Goal: Task Accomplishment & Management: Complete application form

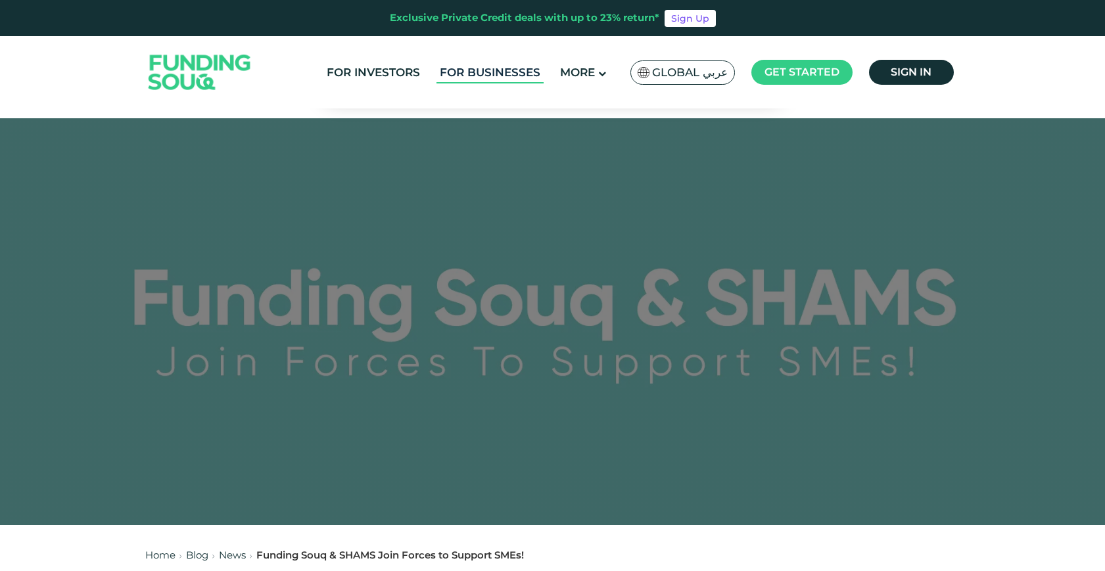
click at [490, 68] on link "For Businesses" at bounding box center [489, 73] width 107 height 22
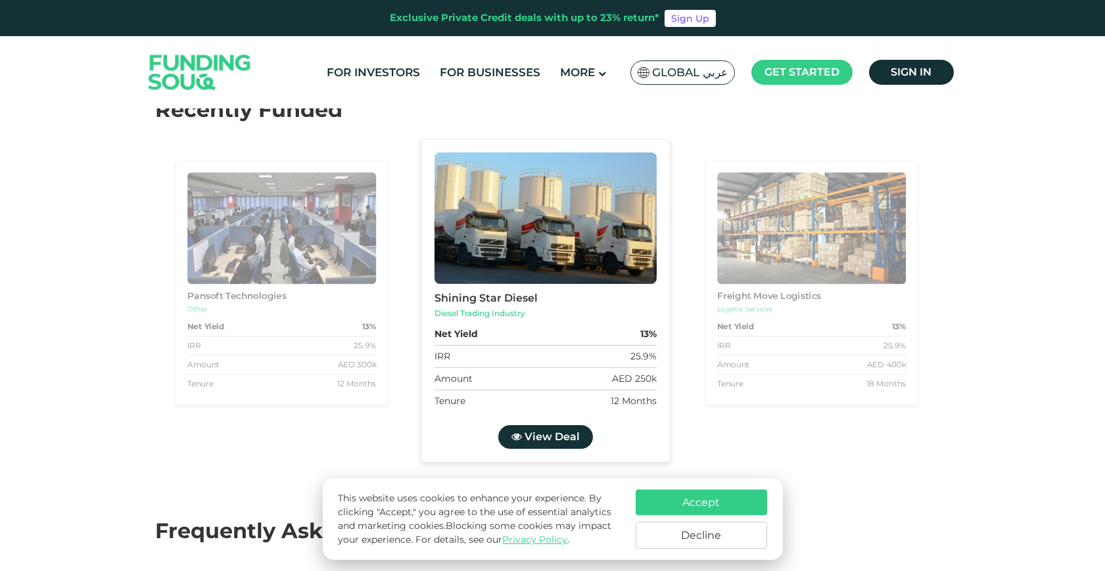
scroll to position [1273, 0]
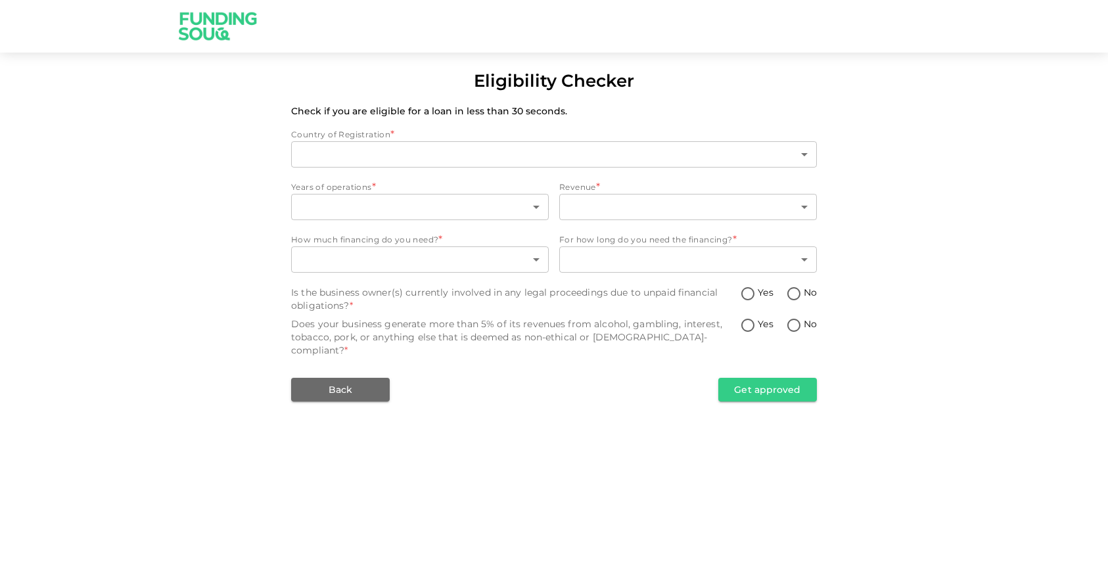
type input "1"
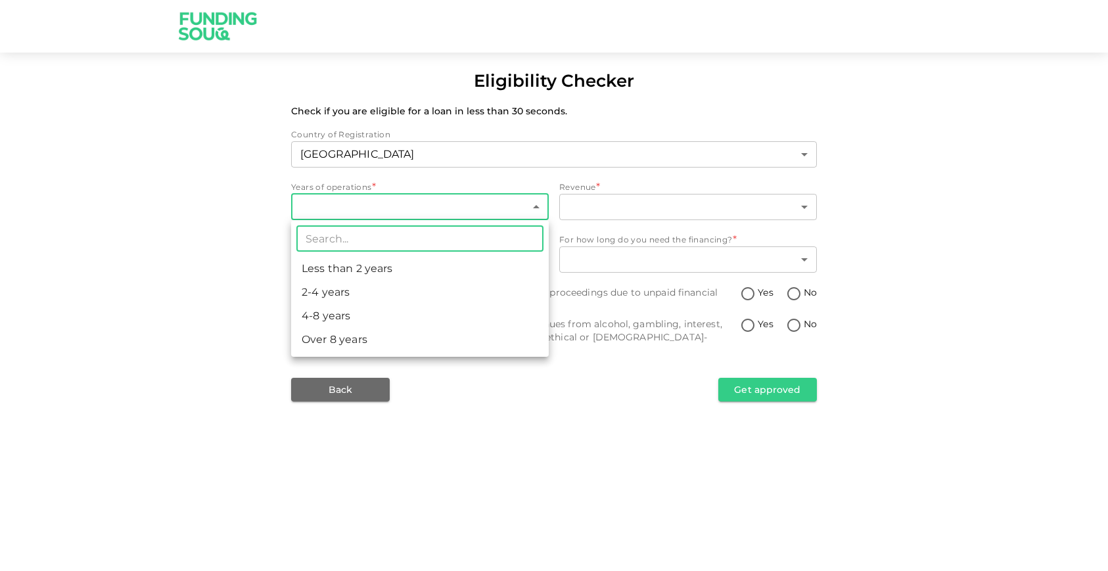
click at [352, 203] on body "Eligibility Checker Check if you are eligible for a loan in less than 30 second…" at bounding box center [554, 285] width 1108 height 571
click at [352, 273] on li "Less than 2 years" at bounding box center [420, 269] width 258 height 24
type input "1"
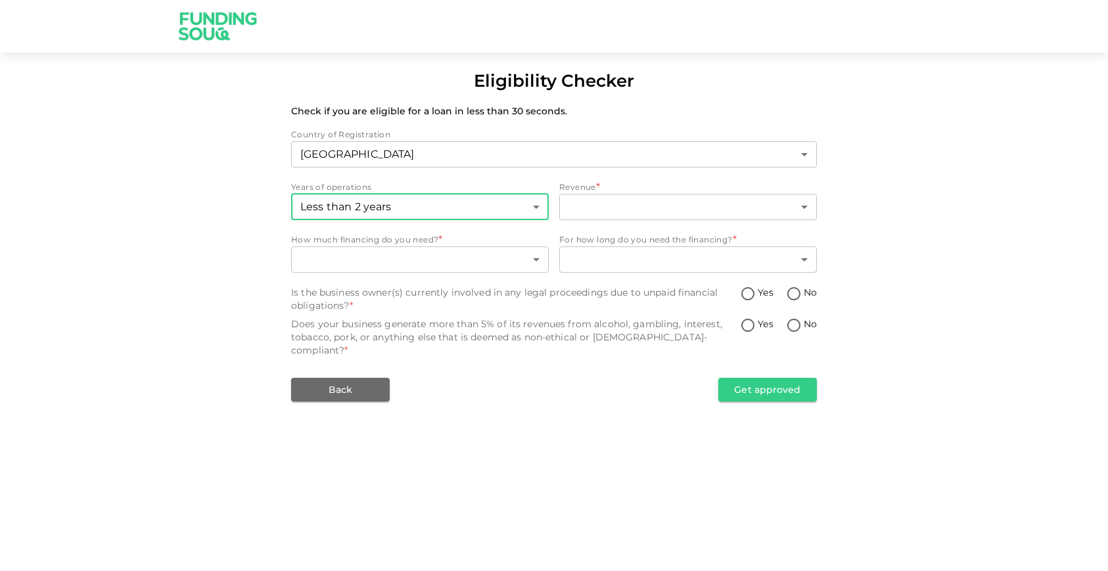
click at [797, 298] on input "No" at bounding box center [794, 295] width 20 height 18
radio input "true"
click at [795, 326] on input "No" at bounding box center [794, 326] width 20 height 18
radio input "true"
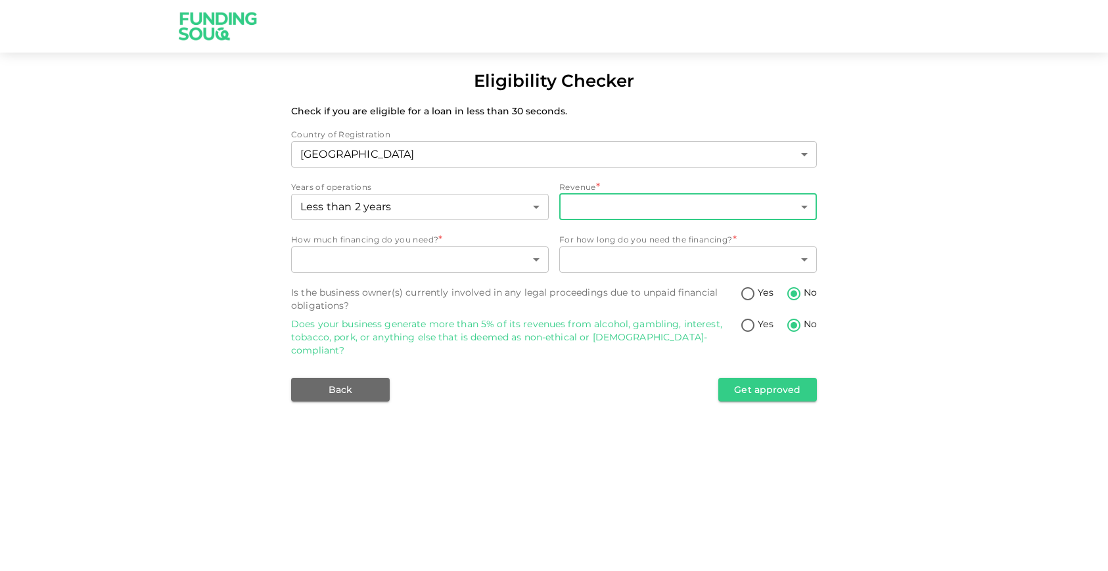
click at [603, 199] on body "Eligibility Checker Check if you are eligible for a loan in less than 30 second…" at bounding box center [554, 285] width 1108 height 571
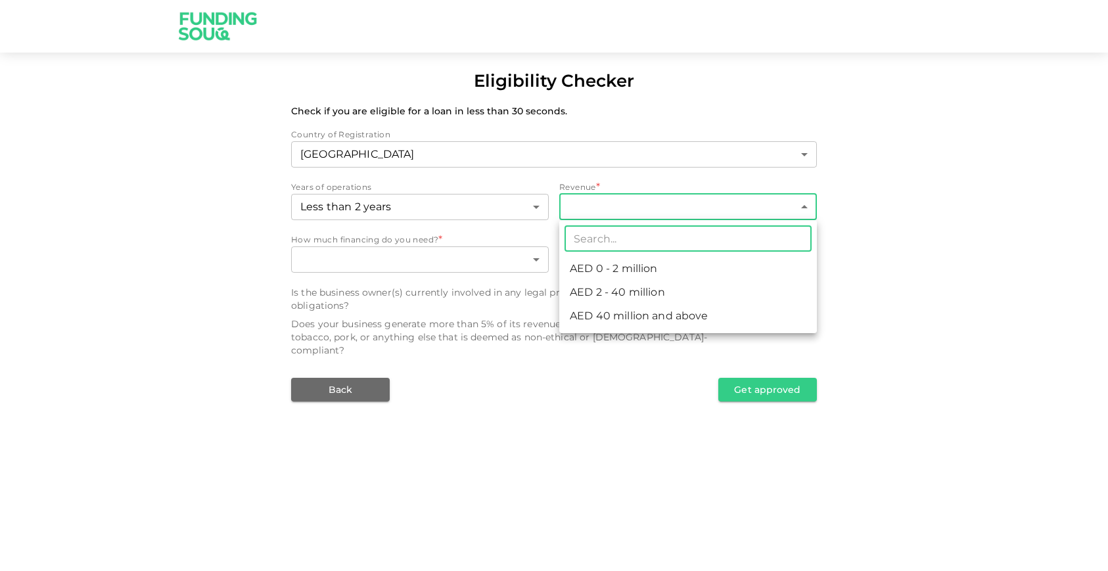
click at [620, 265] on li "AED 0 - 2 million" at bounding box center [688, 269] width 258 height 24
type input "1"
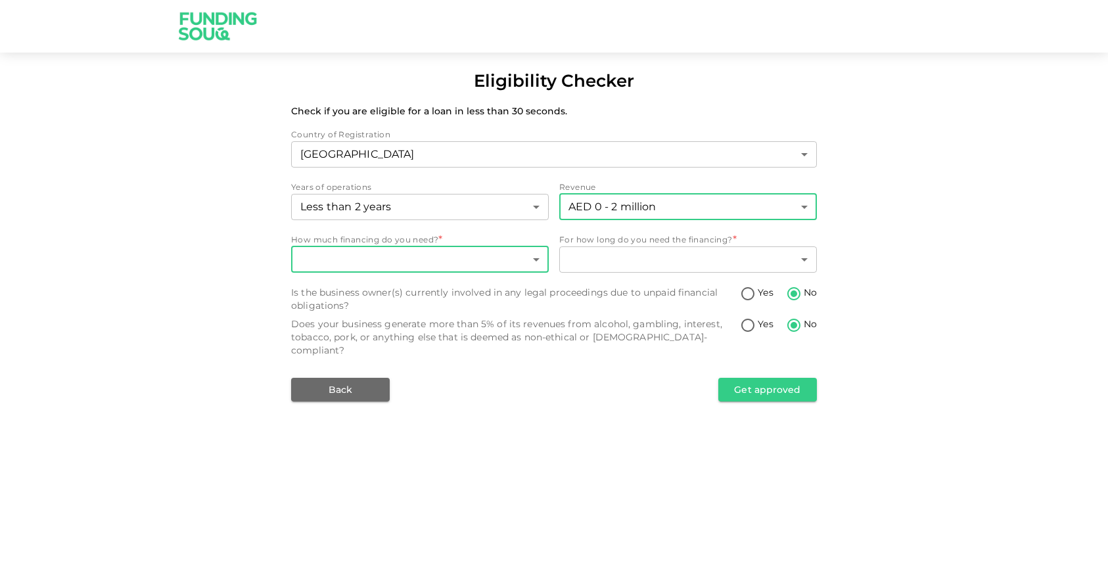
click at [432, 265] on body "Eligibility Checker Check if you are eligible for a loan in less than 30 second…" at bounding box center [554, 285] width 1108 height 571
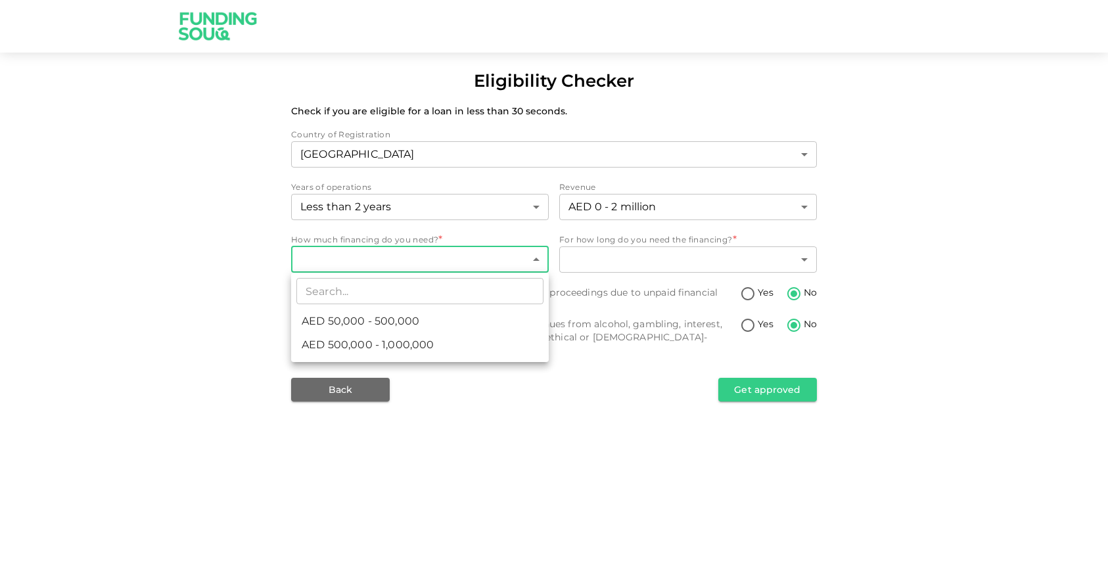
click at [162, 270] on div at bounding box center [554, 285] width 1108 height 571
click at [403, 272] on body "Eligibility Checker Check if you are eligible for a loan in less than 30 second…" at bounding box center [554, 285] width 1108 height 571
click at [445, 319] on li "AED 50,000 - 500,000" at bounding box center [420, 321] width 258 height 24
type input "1"
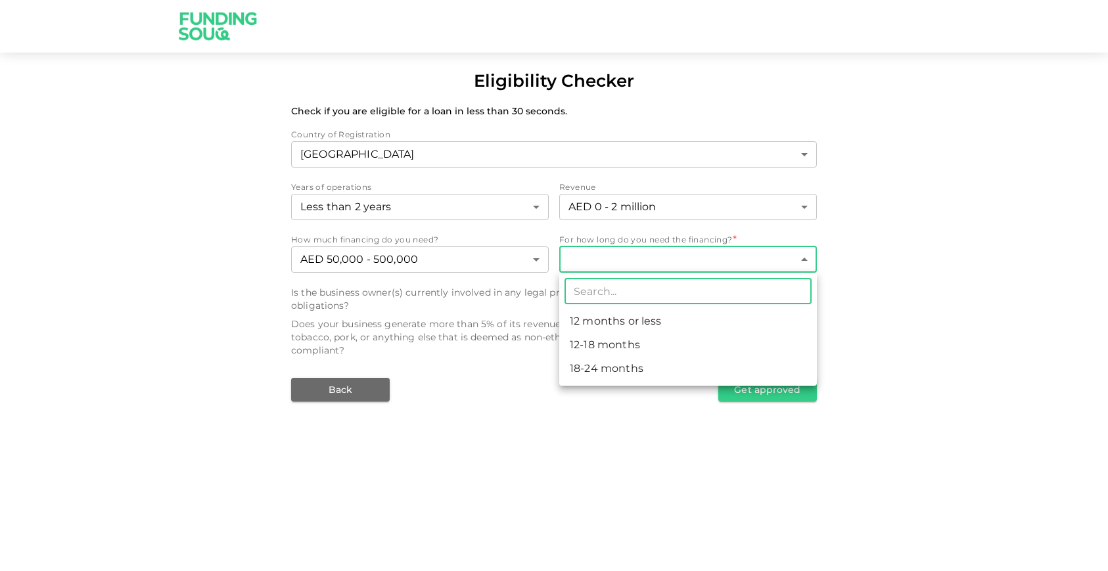
click at [631, 262] on body "Eligibility Checker Check if you are eligible for a loan in less than 30 second…" at bounding box center [554, 285] width 1108 height 571
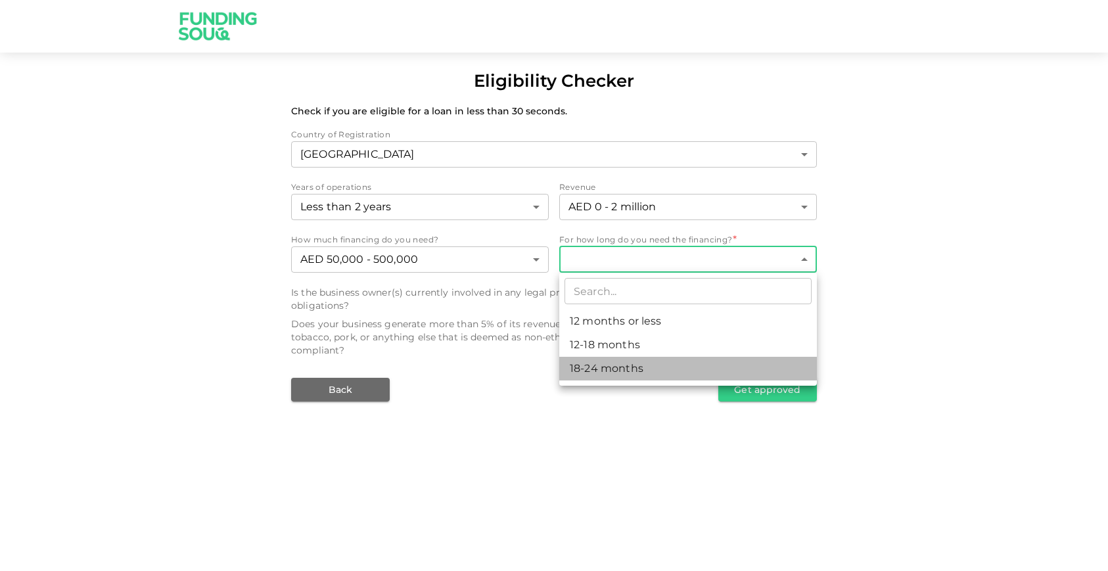
click at [620, 367] on li "18-24 months" at bounding box center [688, 369] width 258 height 24
type input "3"
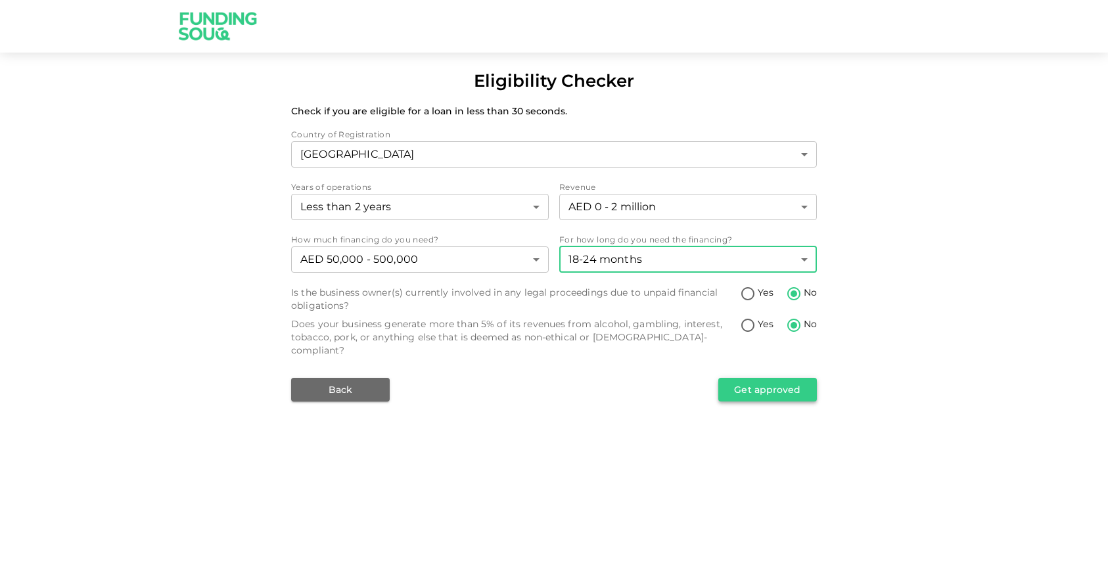
click at [754, 386] on button "Get approved" at bounding box center [767, 390] width 99 height 24
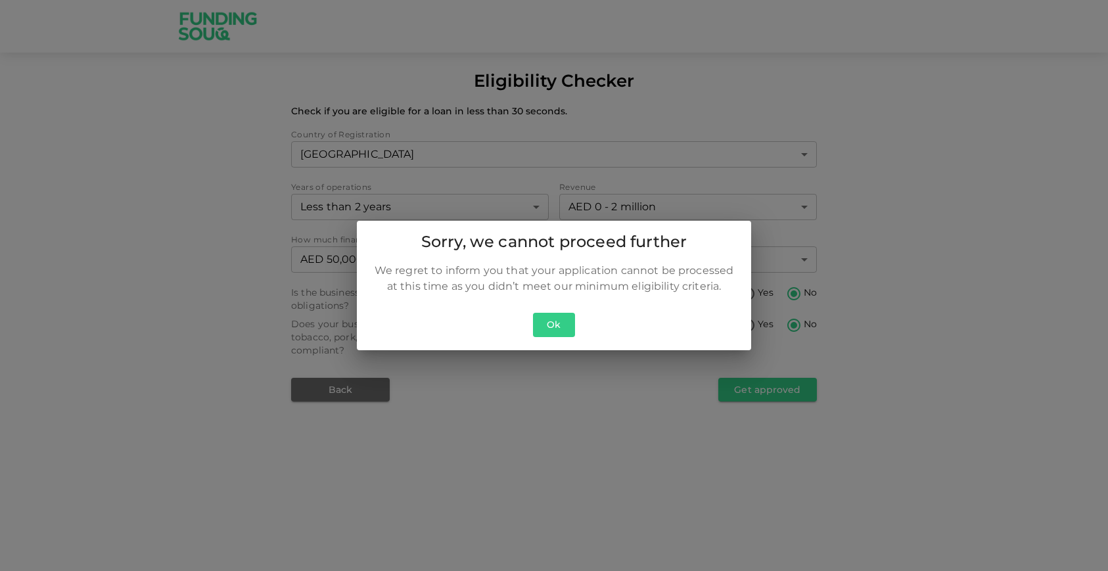
click at [549, 322] on button "Ok" at bounding box center [554, 325] width 42 height 24
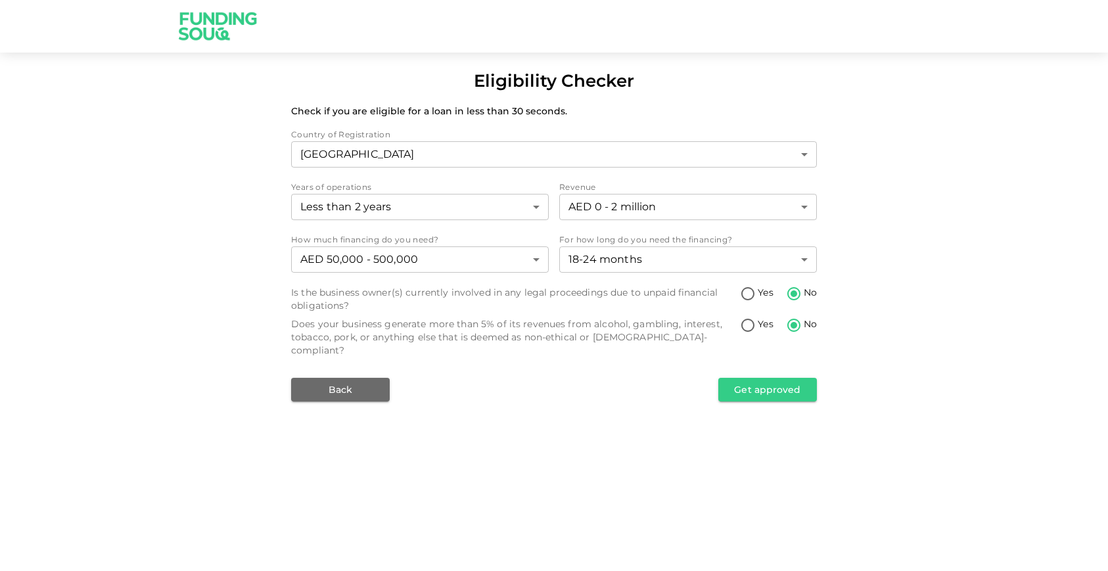
click at [225, 31] on img at bounding box center [218, 26] width 99 height 52
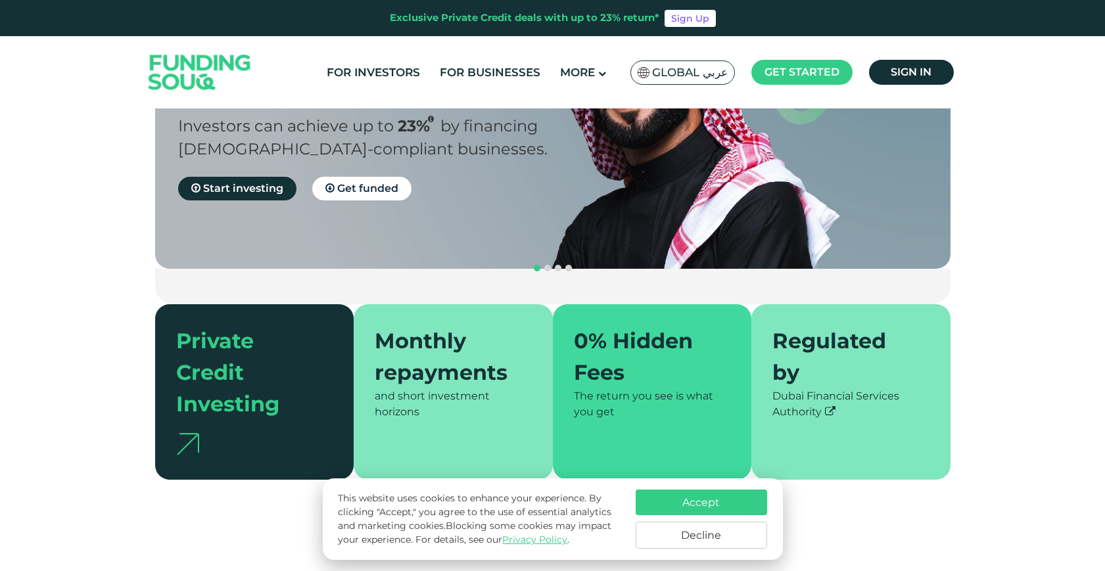
scroll to position [167, 0]
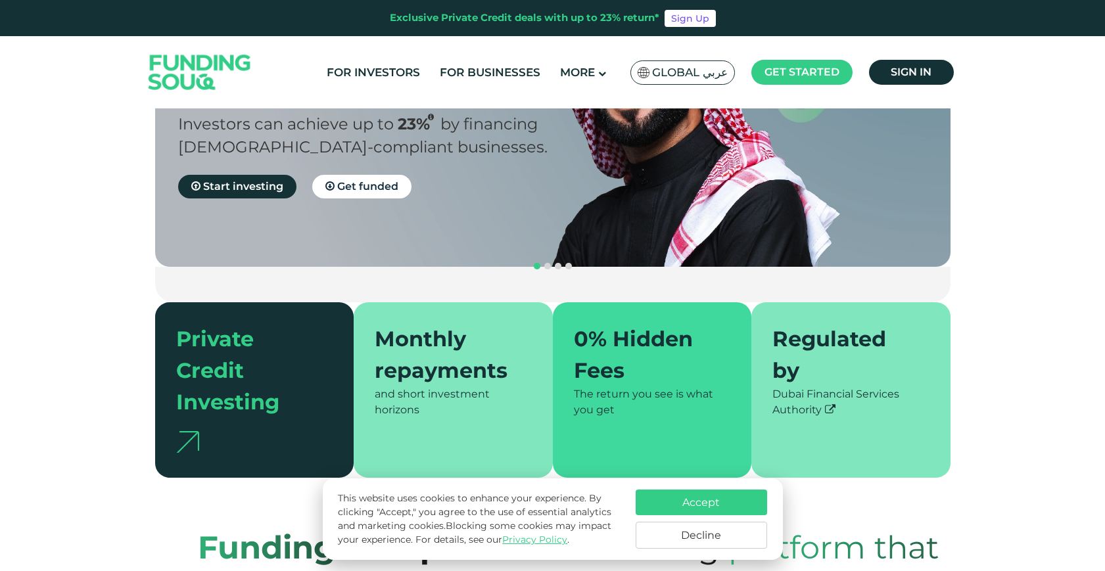
click at [204, 323] on div "Private Credit Investing" at bounding box center [246, 370] width 141 height 95
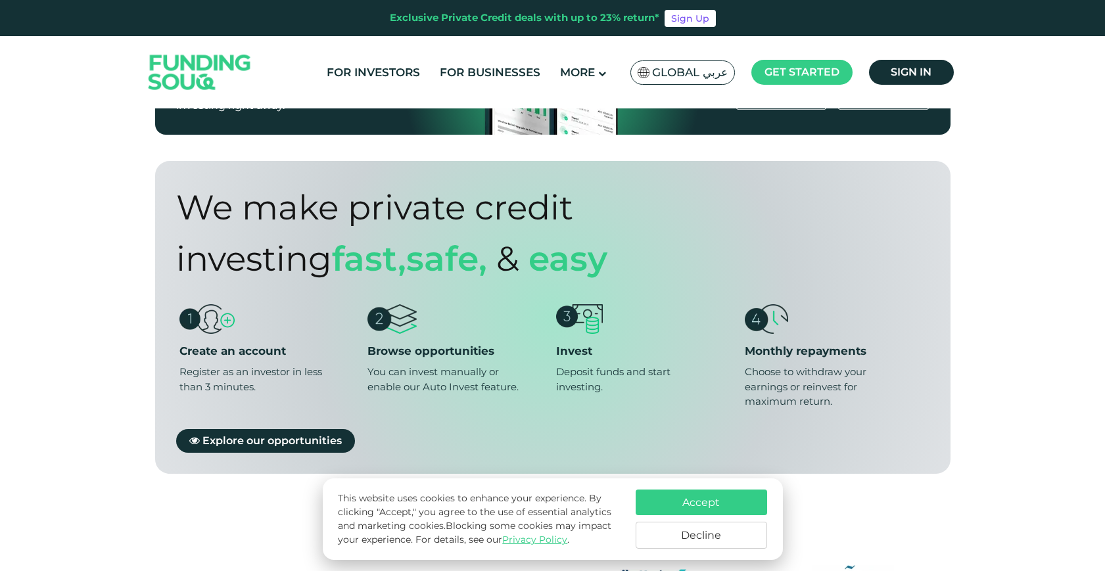
scroll to position [936, 0]
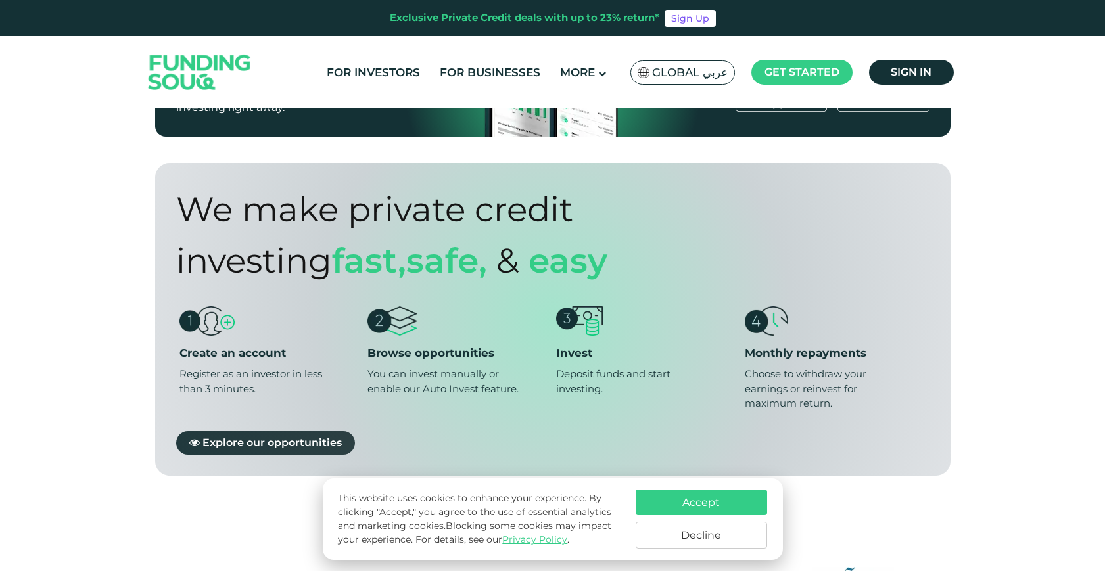
click at [263, 436] on span "Explore our opportunities" at bounding box center [271, 442] width 139 height 12
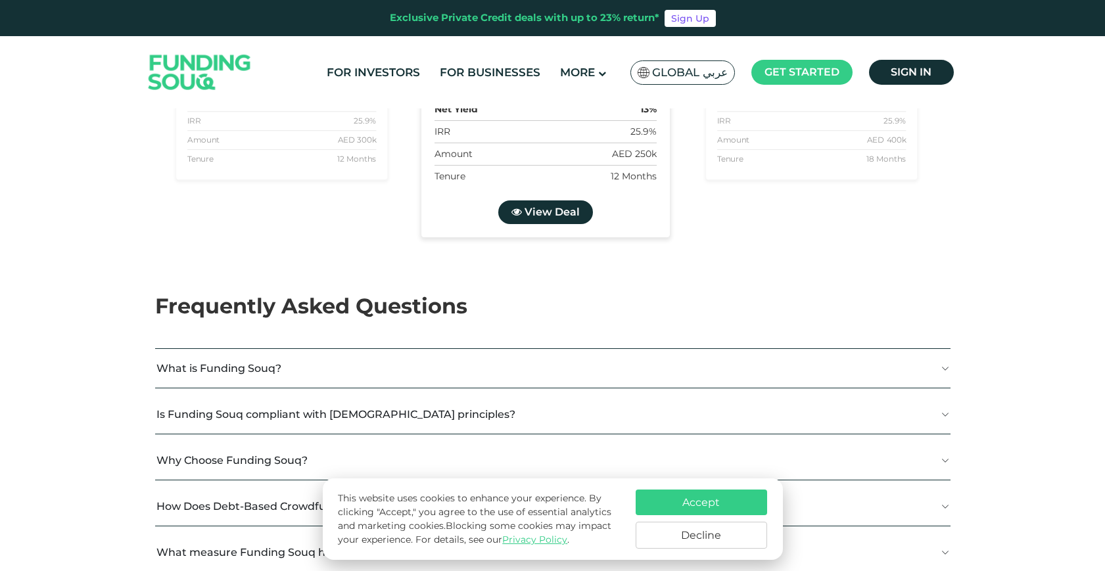
scroll to position [2130, 0]
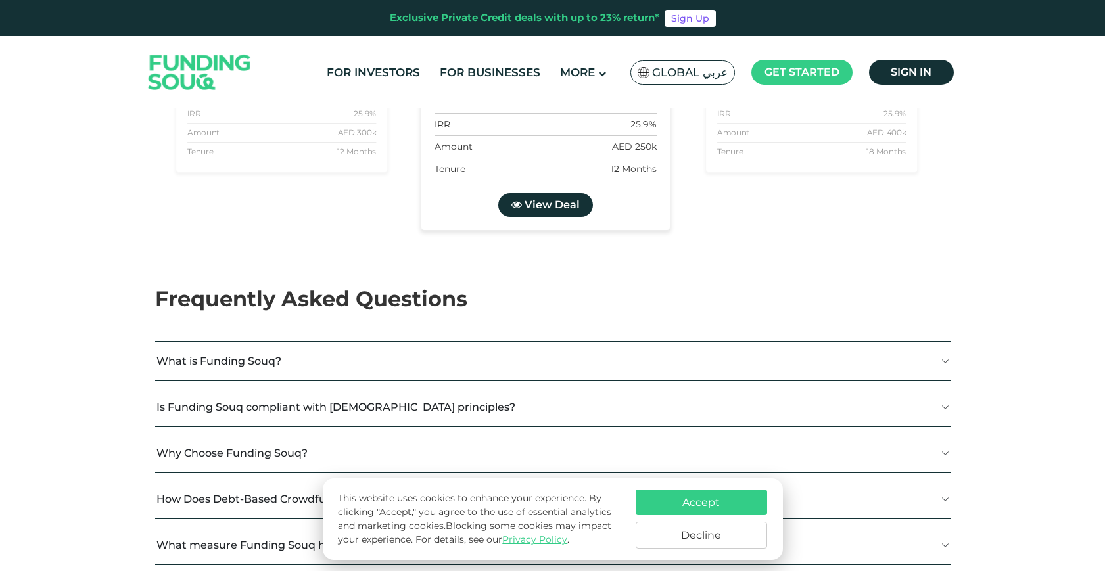
type tc-range-slider "4"
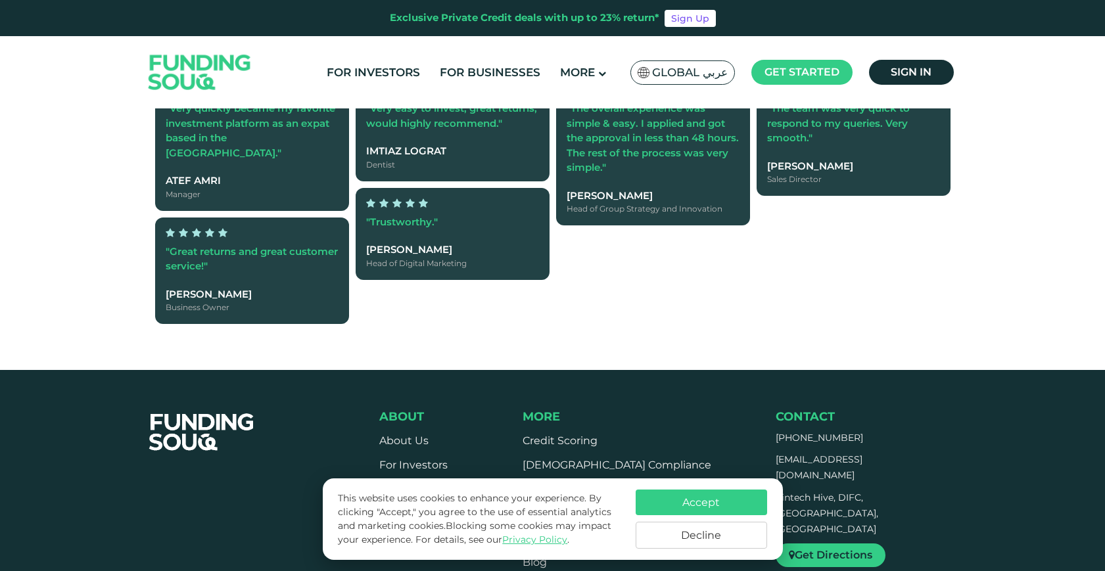
scroll to position [3124, 0]
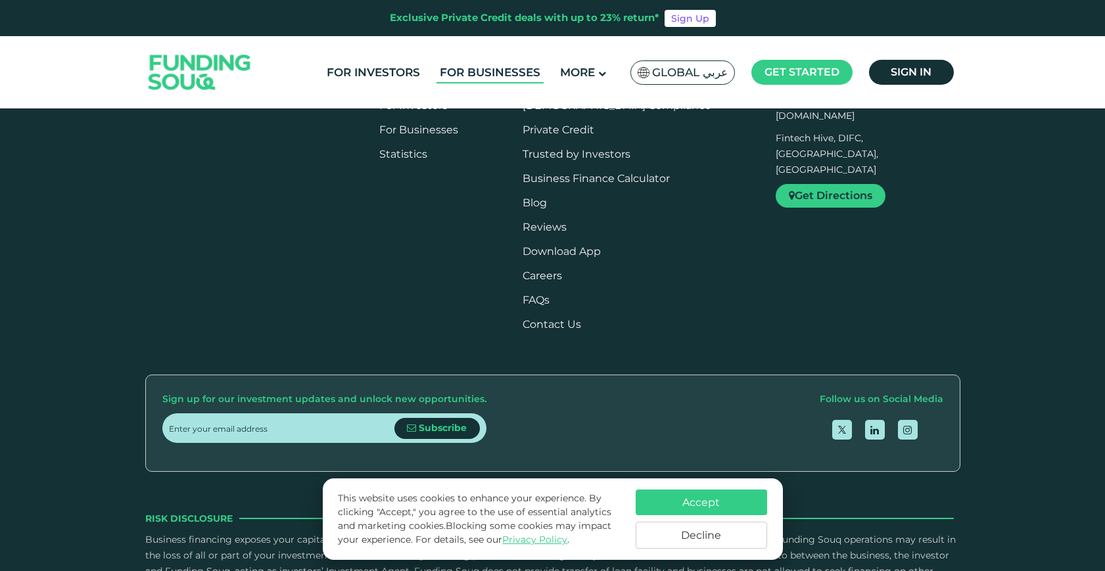
click at [482, 63] on link "For Businesses" at bounding box center [489, 73] width 107 height 22
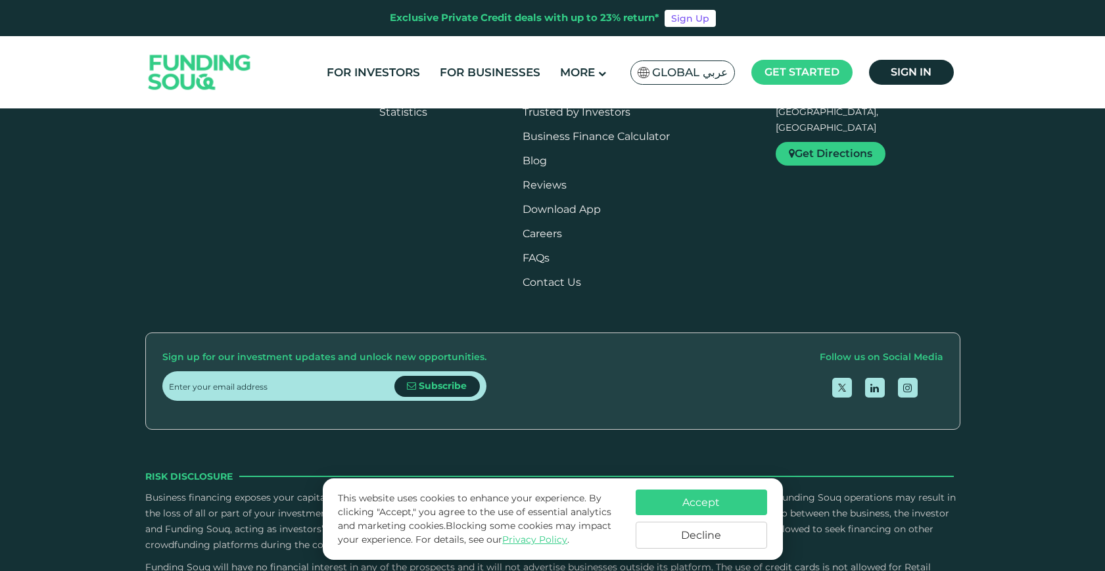
scroll to position [1636, 0]
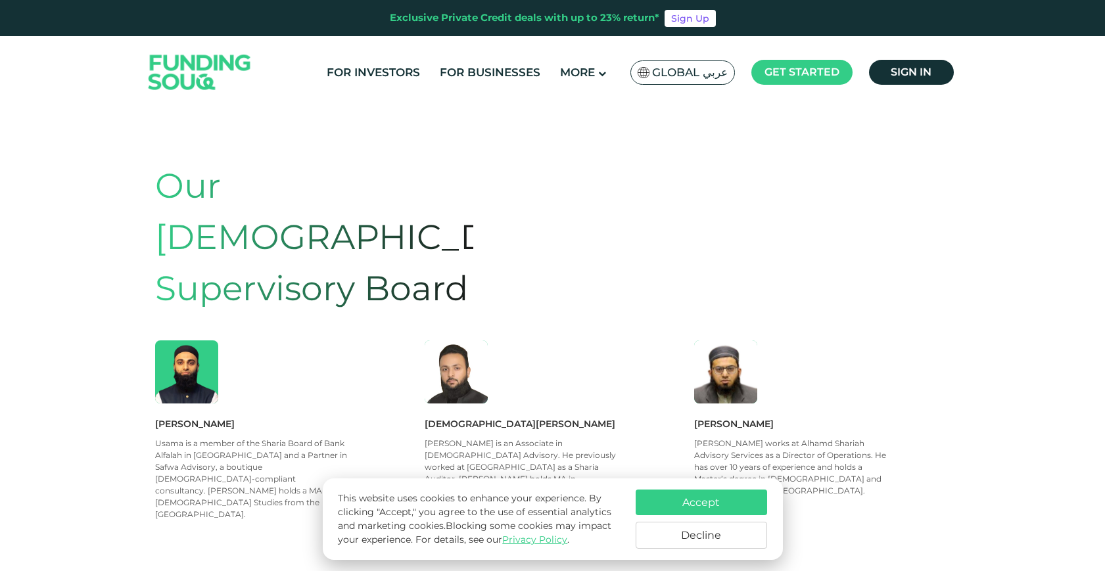
scroll to position [663, 0]
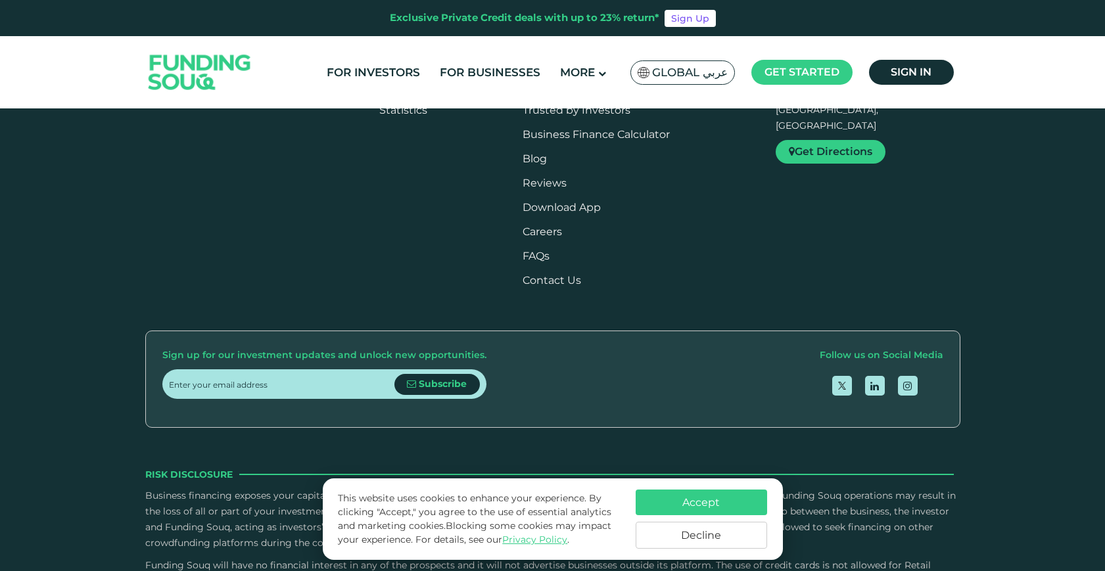
scroll to position [1789, 0]
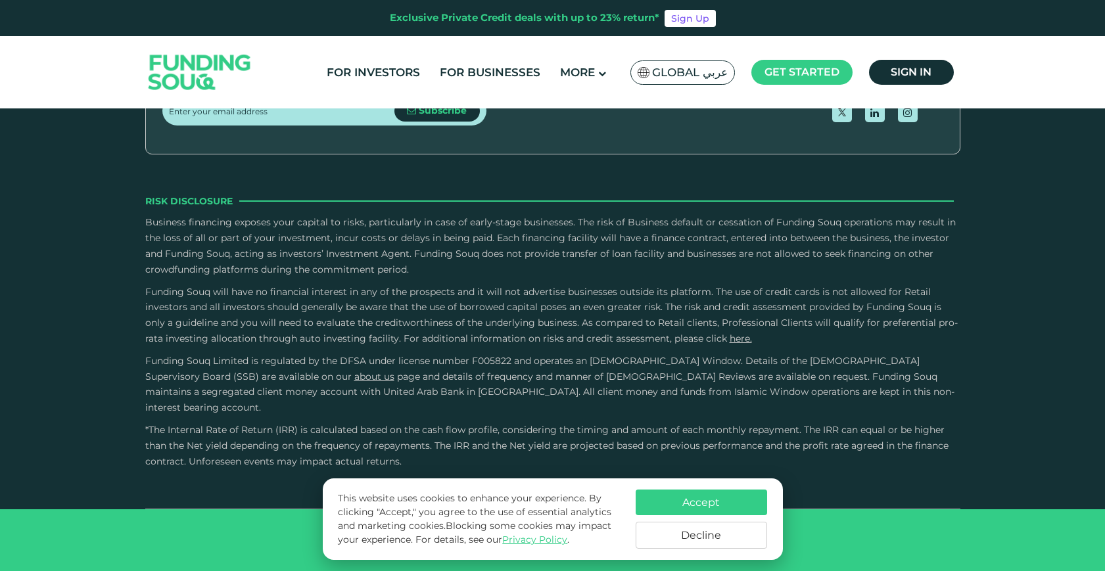
scroll to position [2024, 0]
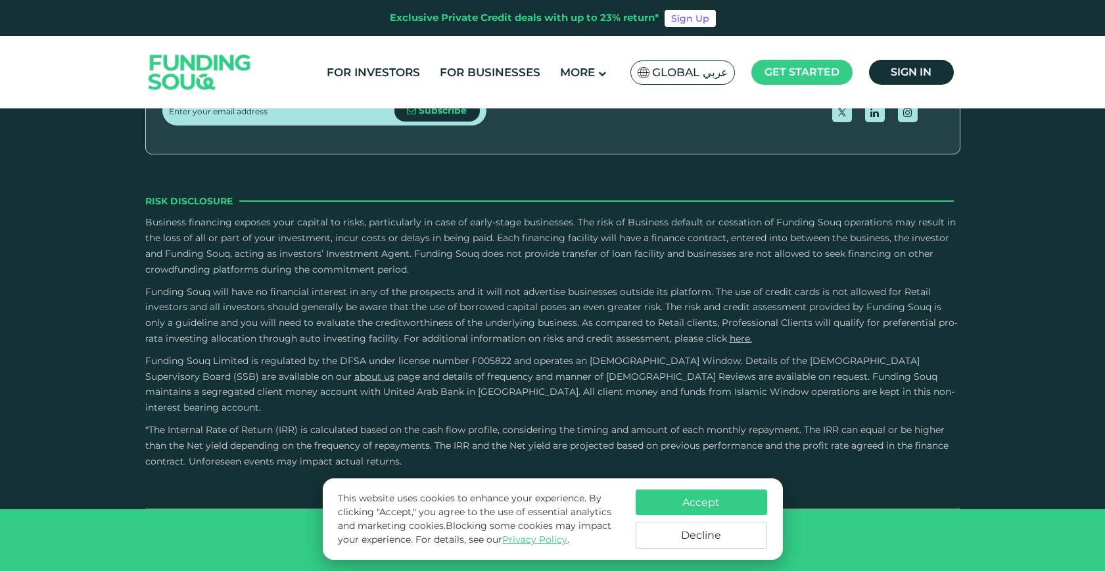
scroll to position [2363, 0]
click at [574, 13] on link "Contact Us" at bounding box center [551, 7] width 58 height 12
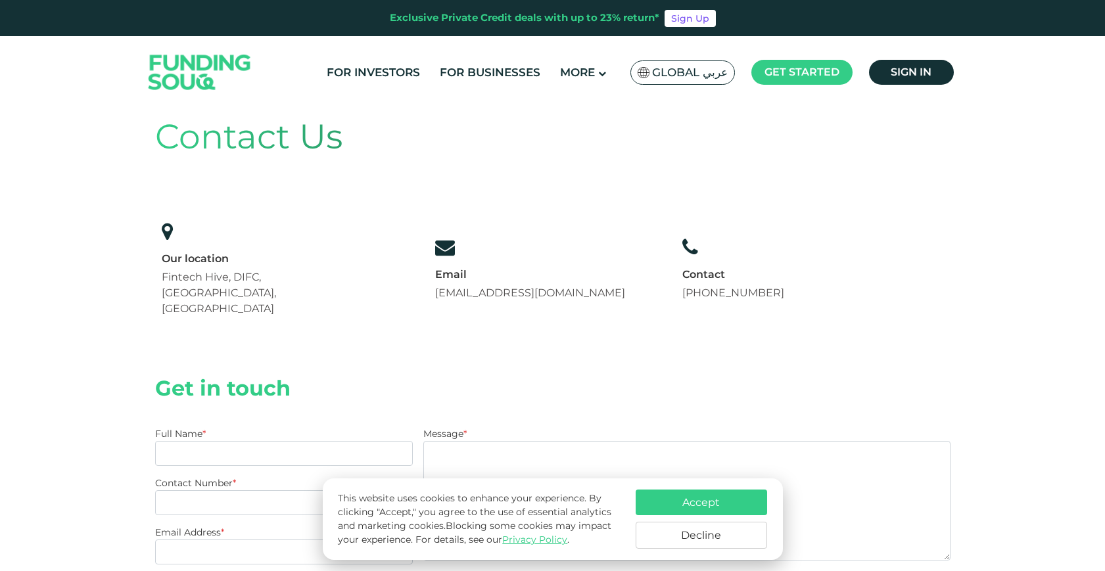
scroll to position [34, 0]
